Goal: Task Accomplishment & Management: Manage account settings

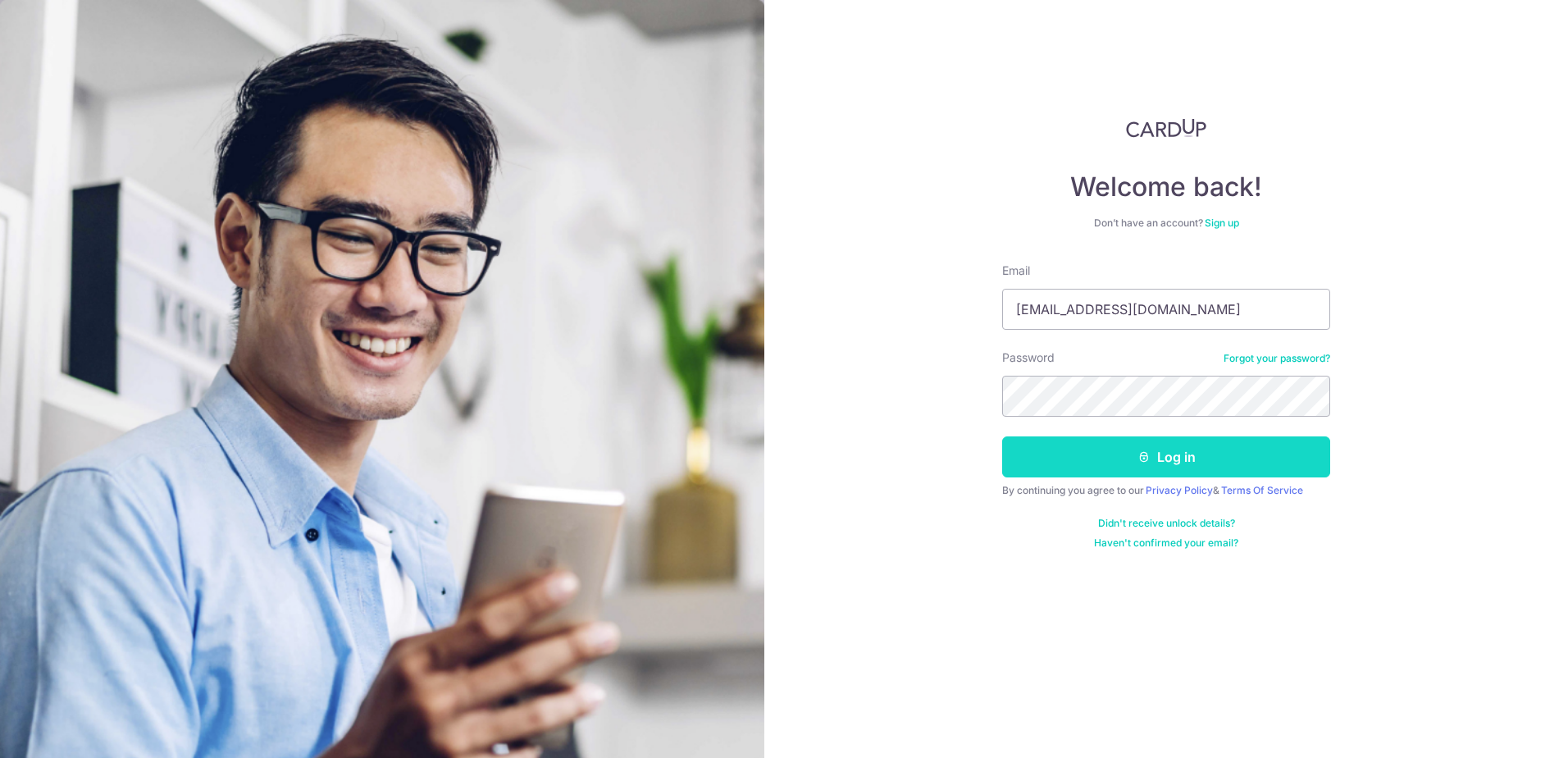
click at [1145, 456] on icon "submit" at bounding box center [1143, 456] width 13 height 13
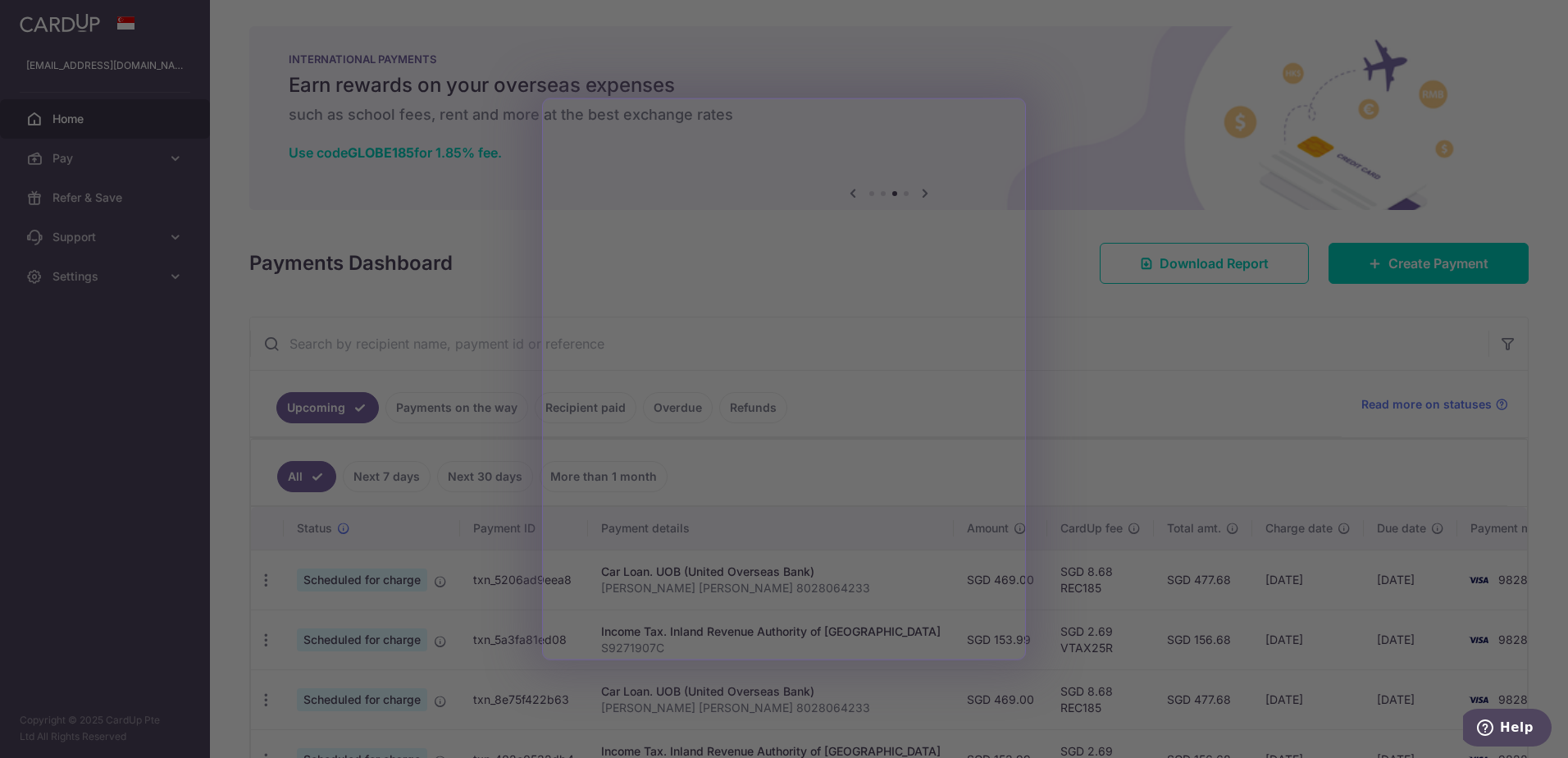
click at [1105, 328] on div at bounding box center [792, 383] width 1584 height 766
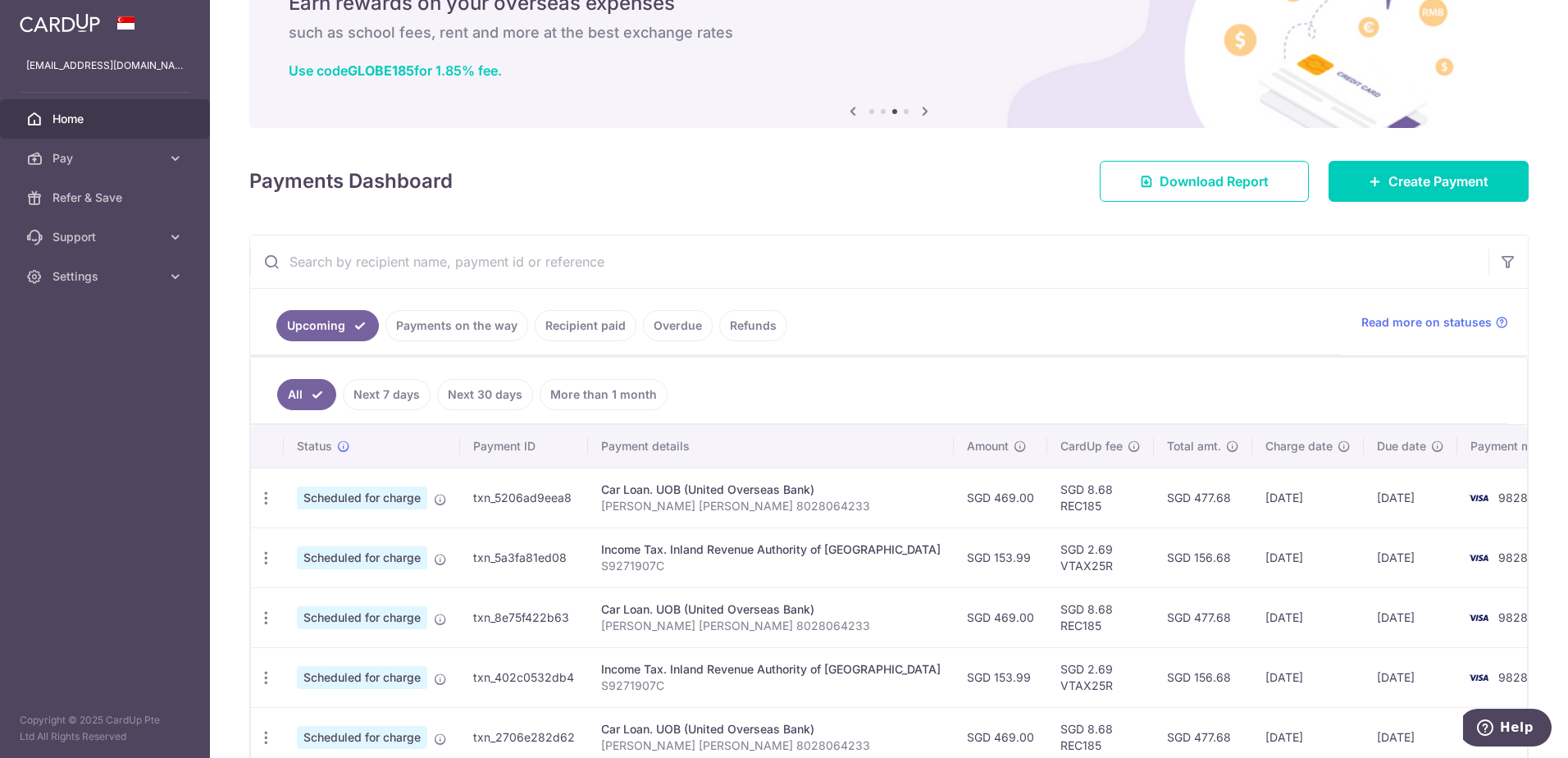
scroll to position [164, 0]
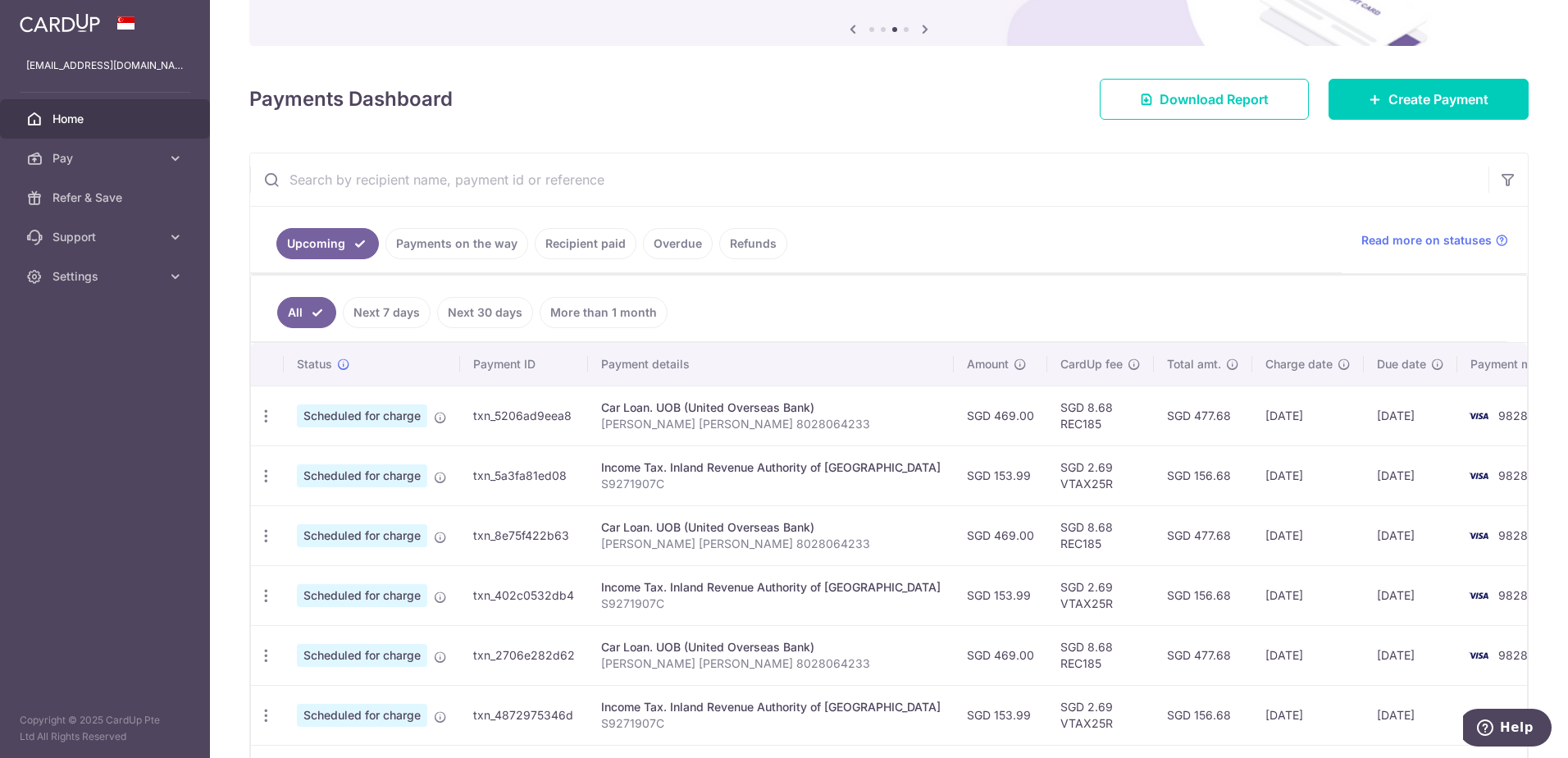
click at [429, 249] on link "Payments on the way" at bounding box center [457, 244] width 143 height 31
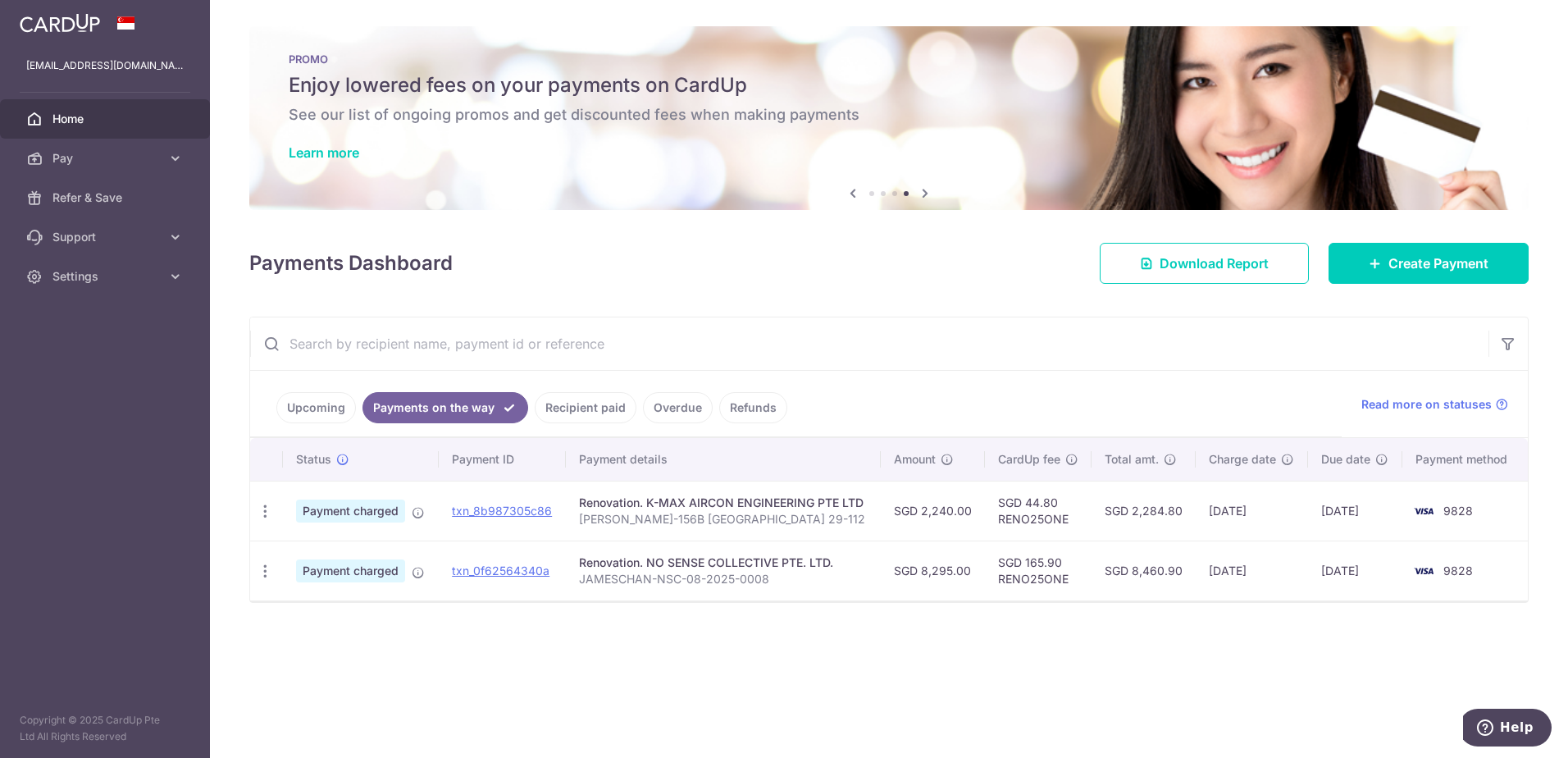
click at [1350, 668] on div "× Pause Schedule Pause all future payments in this series Pause just this one p…" at bounding box center [889, 379] width 1359 height 758
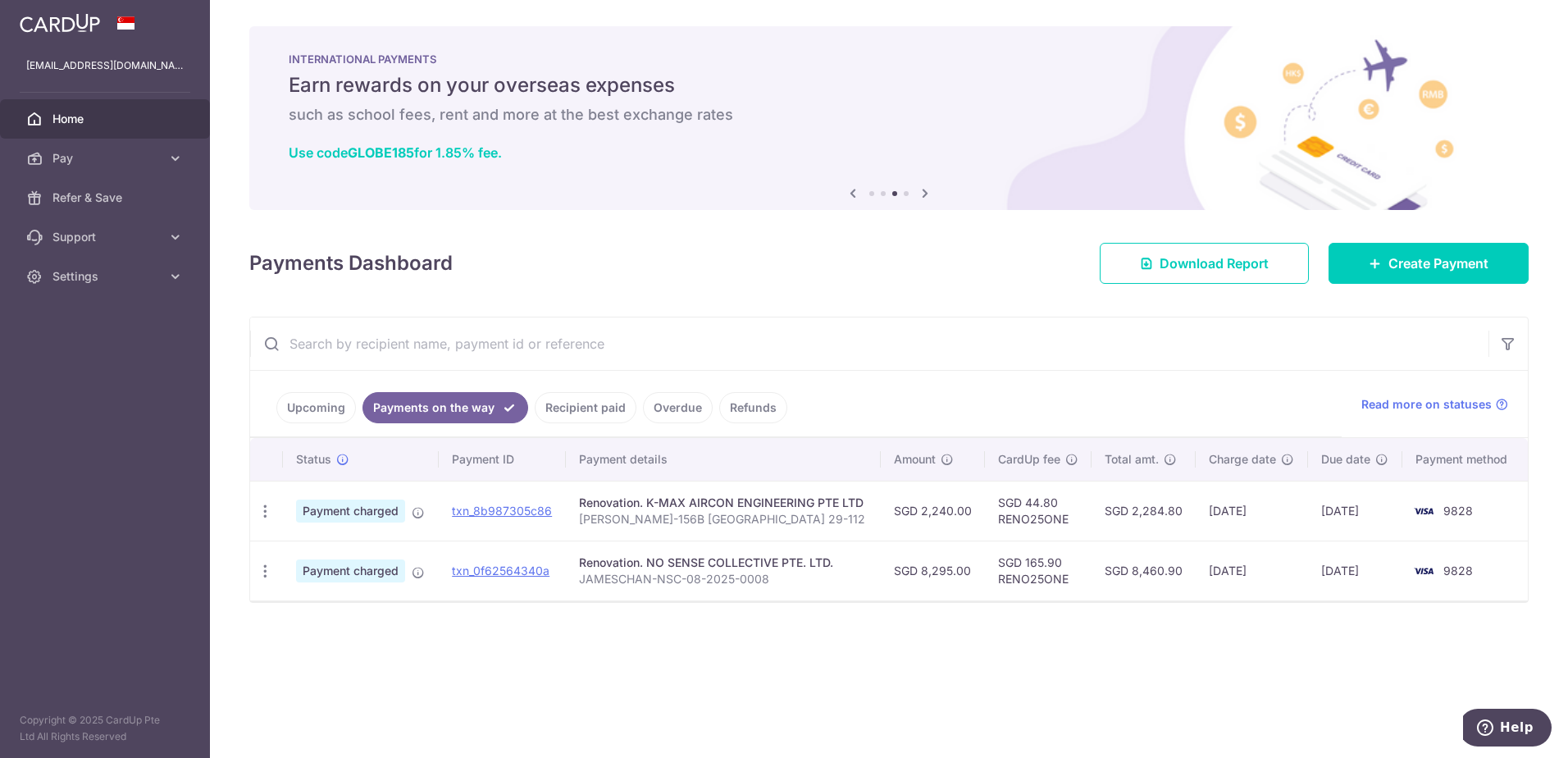
drag, startPoint x: 1078, startPoint y: 669, endPoint x: 1051, endPoint y: 649, distance: 33.6
click at [1078, 669] on div "× Pause Schedule Pause all future payments in this series Pause just this one p…" at bounding box center [889, 379] width 1359 height 758
